Goal: Check status: Check status

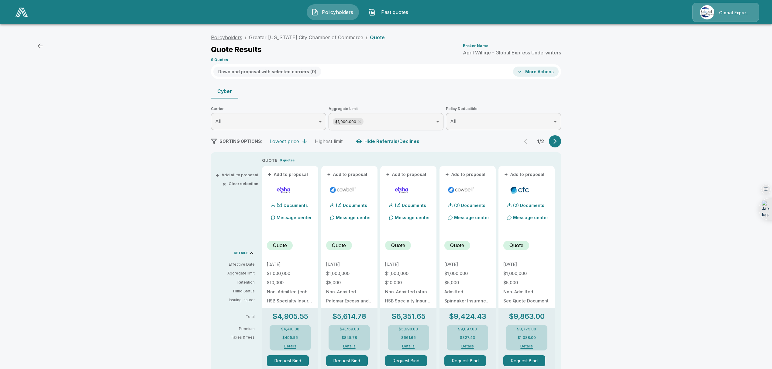
click at [236, 38] on link "Policyholders" at bounding box center [226, 37] width 31 height 6
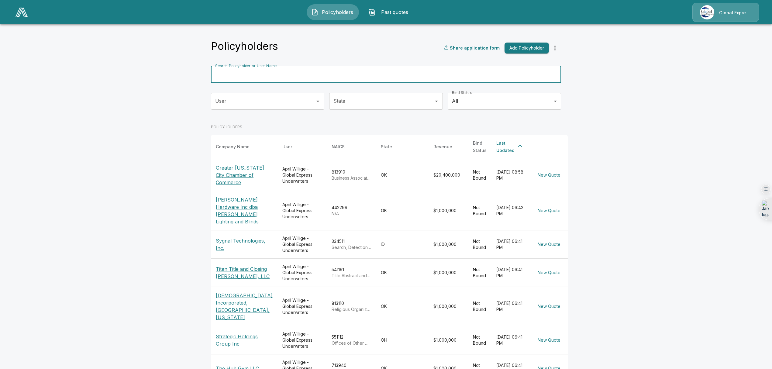
click at [324, 77] on input "Search Policyholder or User Name" at bounding box center [383, 74] width 344 height 17
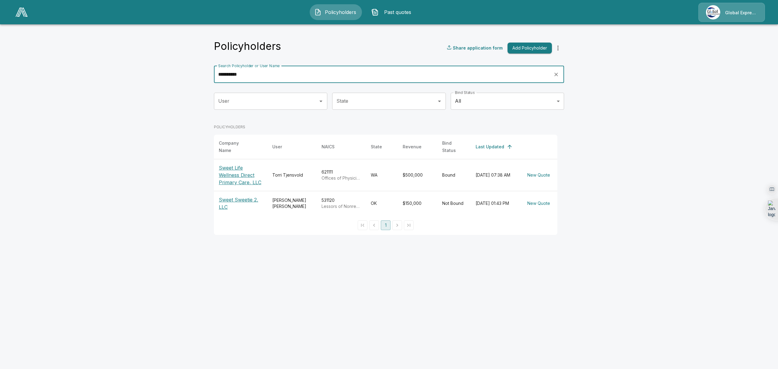
type input "**********"
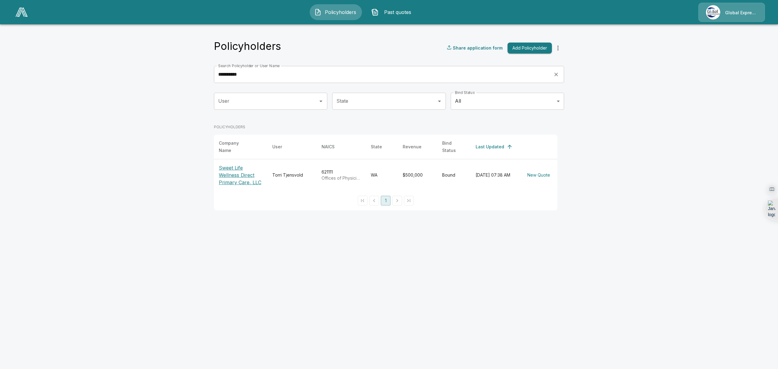
click at [237, 167] on p "Sweet Life Wellness Direct Primary Care, LLC" at bounding box center [241, 175] width 44 height 22
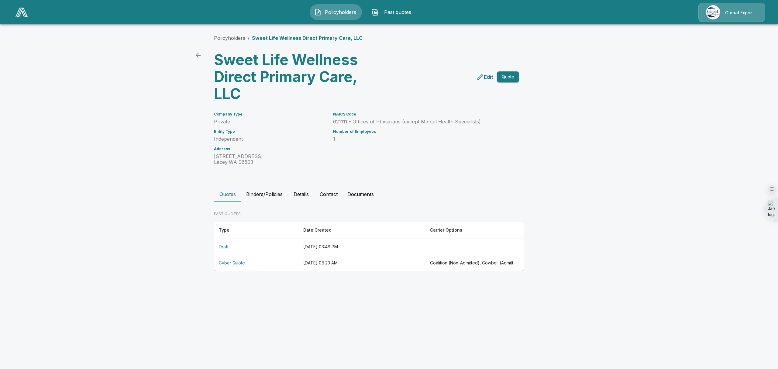
click at [227, 265] on th "Cyber Quote" at bounding box center [256, 263] width 85 height 16
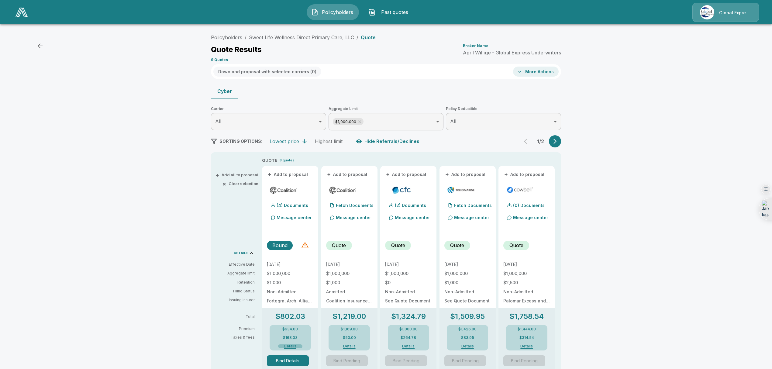
click at [292, 347] on button "Details" at bounding box center [290, 346] width 24 height 4
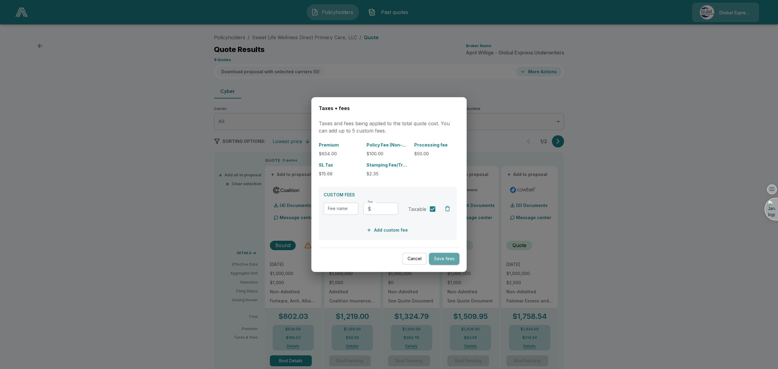
click at [443, 256] on button "Save fees" at bounding box center [444, 259] width 30 height 12
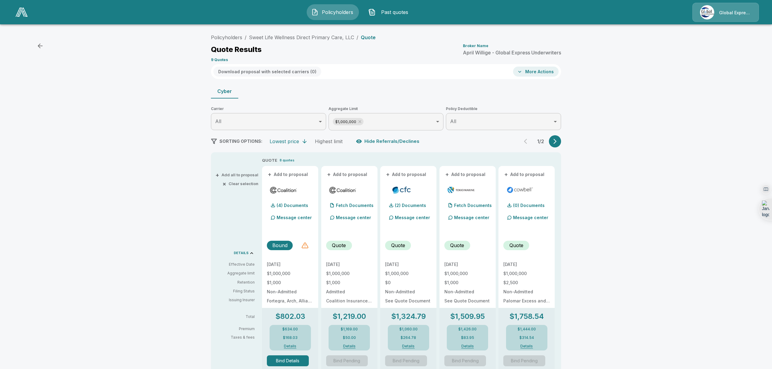
click at [307, 244] on div at bounding box center [304, 245] width 7 height 7
